Goal: Task Accomplishment & Management: Use online tool/utility

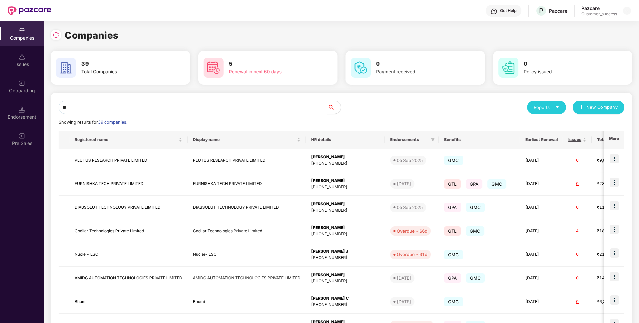
type input "*"
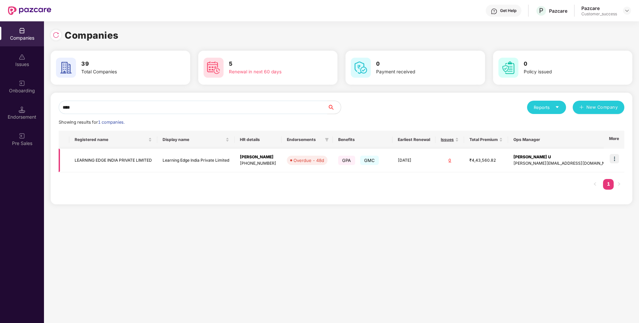
type input "****"
click at [123, 157] on td "LEARNING EDGE INDIA PRIVATE LIMITED" at bounding box center [113, 161] width 88 height 24
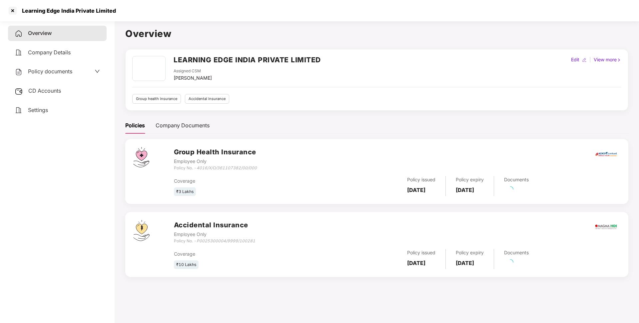
click at [90, 11] on div "Learning Edge India Private Limited" at bounding box center [67, 10] width 98 height 7
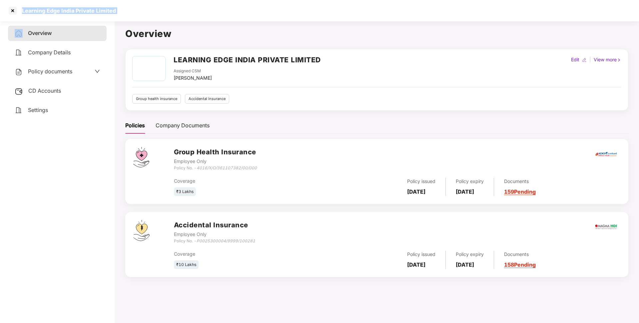
click at [90, 11] on div "Learning Edge India Private Limited" at bounding box center [67, 10] width 98 height 7
copy div "Learning Edge India Private Limited"
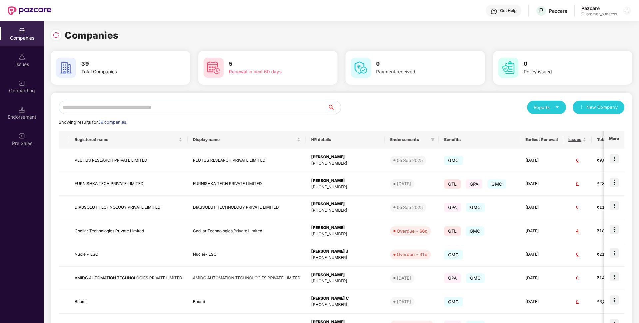
click at [180, 108] on input "text" at bounding box center [193, 107] width 269 height 13
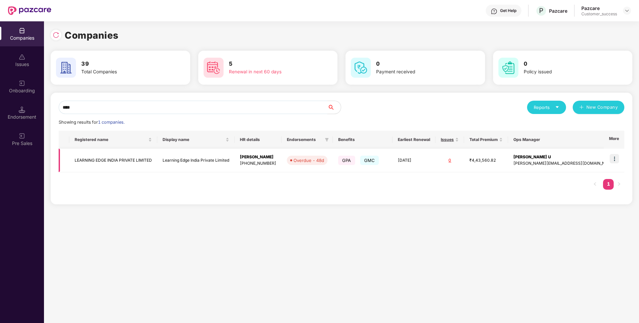
type input "****"
click at [619, 153] on td at bounding box center [614, 161] width 21 height 24
click at [617, 155] on img at bounding box center [614, 158] width 9 height 9
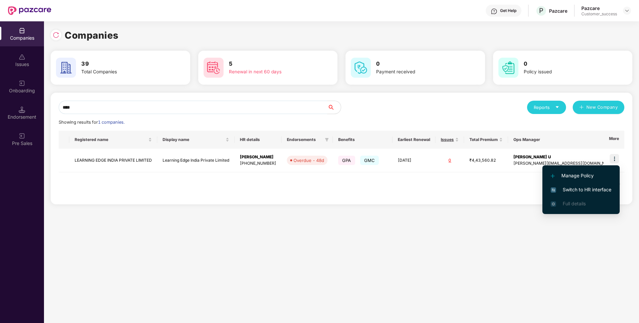
click at [587, 186] on span "Switch to HR interface" at bounding box center [581, 189] width 61 height 7
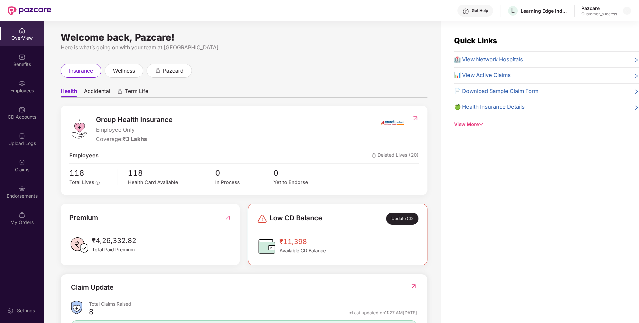
click at [21, 88] on div "Employees" at bounding box center [22, 90] width 44 height 7
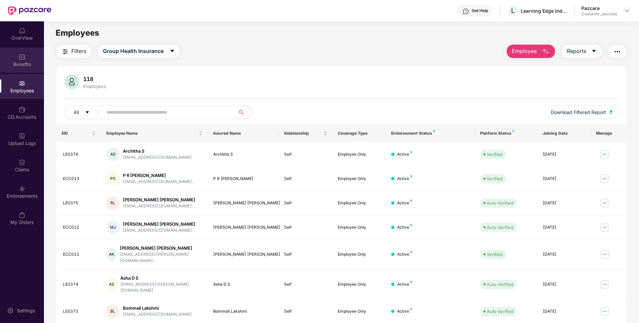
click at [22, 59] on img at bounding box center [22, 57] width 7 height 7
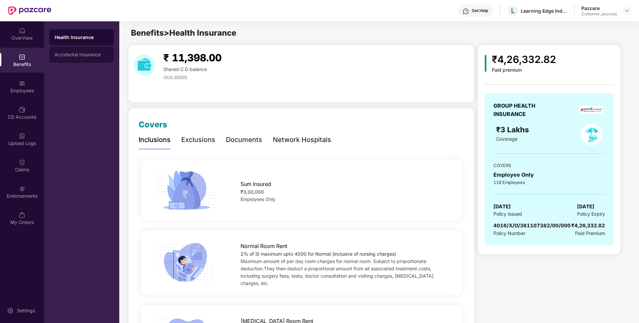
click at [70, 59] on div "Accidental Insurance" at bounding box center [81, 55] width 65 height 16
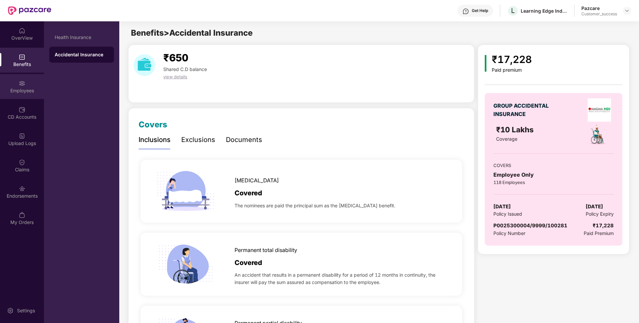
click at [25, 88] on div "Employees" at bounding box center [22, 90] width 44 height 7
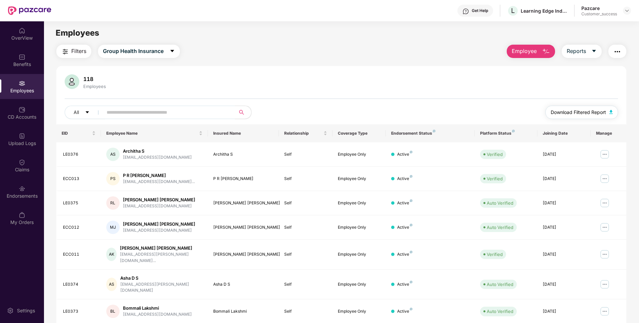
click at [589, 107] on button "Download Filtered Report" at bounding box center [582, 112] width 73 height 13
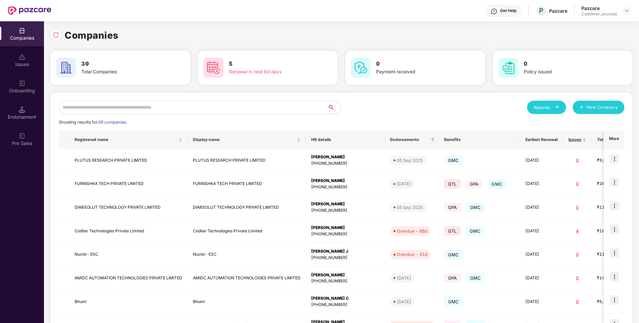
click at [181, 106] on input "text" at bounding box center [193, 107] width 269 height 13
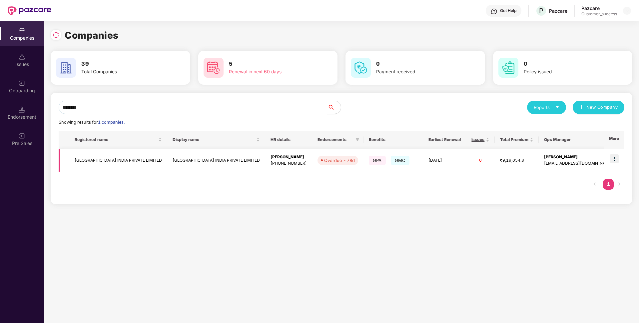
type input "********"
click at [113, 167] on td "[GEOGRAPHIC_DATA] INDIA PRIVATE LIMITED" at bounding box center [118, 161] width 98 height 24
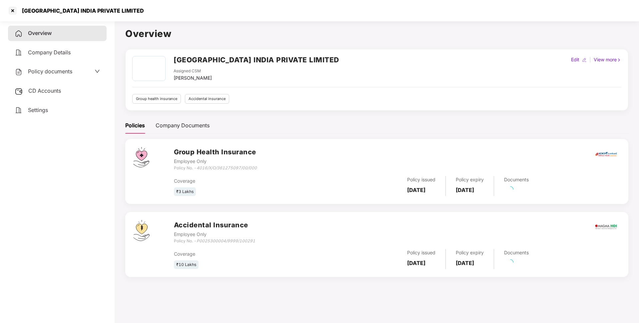
click at [112, 11] on div "[GEOGRAPHIC_DATA] INDIA PRIVATE LIMITED" at bounding box center [81, 10] width 126 height 7
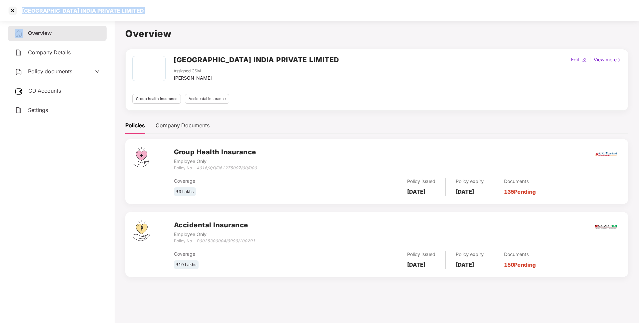
click at [112, 11] on div "[GEOGRAPHIC_DATA] INDIA PRIVATE LIMITED" at bounding box center [81, 10] width 126 height 7
copy div "[GEOGRAPHIC_DATA] INDIA PRIVATE LIMITED"
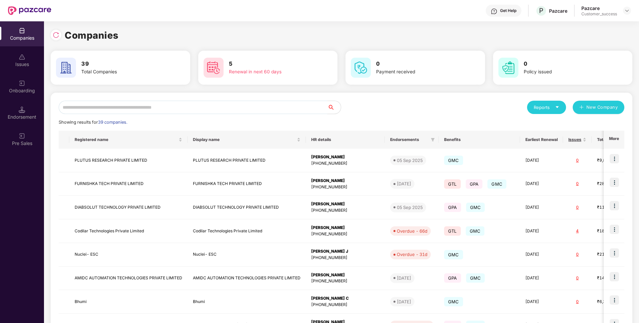
click at [114, 112] on input "text" at bounding box center [193, 107] width 269 height 13
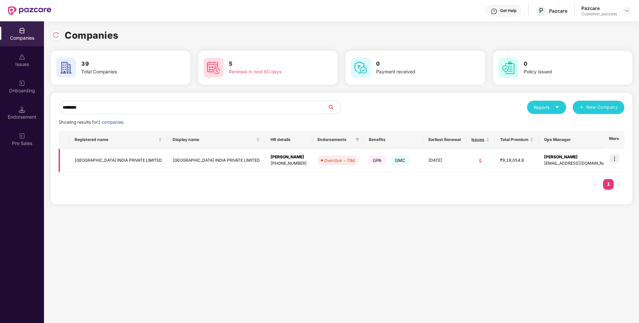
type input "********"
click at [614, 162] on img at bounding box center [614, 158] width 9 height 9
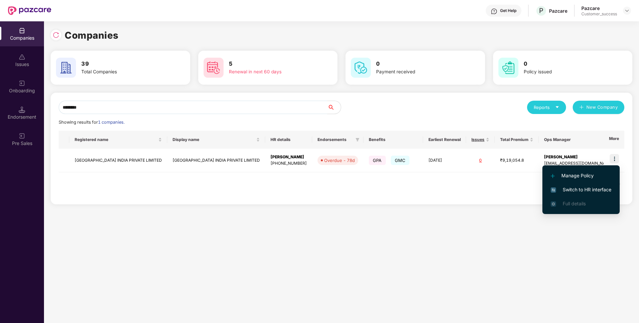
click at [587, 186] on span "Switch to HR interface" at bounding box center [581, 189] width 61 height 7
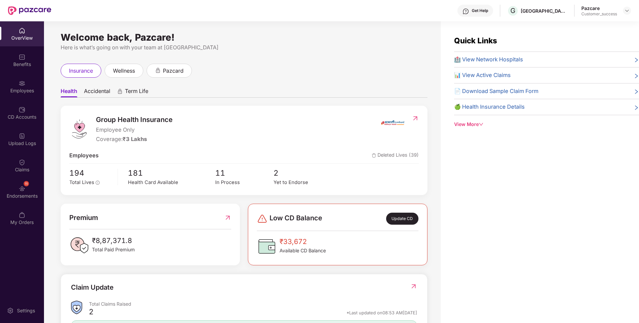
click at [0, 77] on div "Employees" at bounding box center [22, 86] width 44 height 25
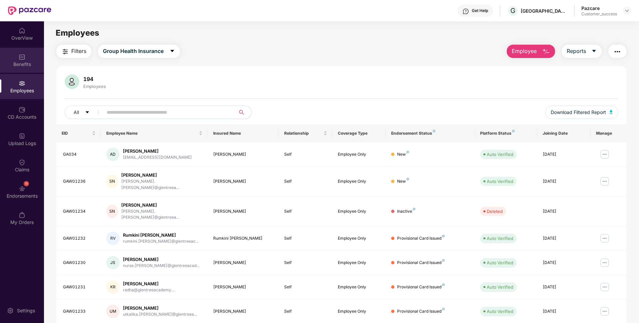
click at [22, 67] on div "Benefits" at bounding box center [22, 64] width 44 height 7
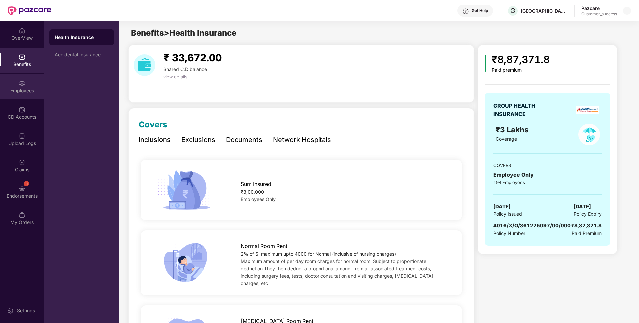
click at [14, 88] on div "Employees" at bounding box center [22, 90] width 44 height 7
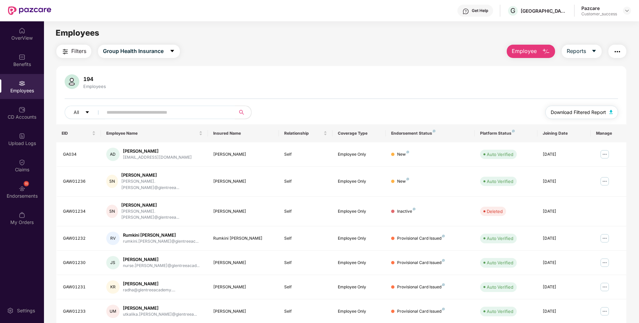
click at [572, 109] on span "Download Filtered Report" at bounding box center [578, 112] width 55 height 7
